Goal: Task Accomplishment & Management: Complete application form

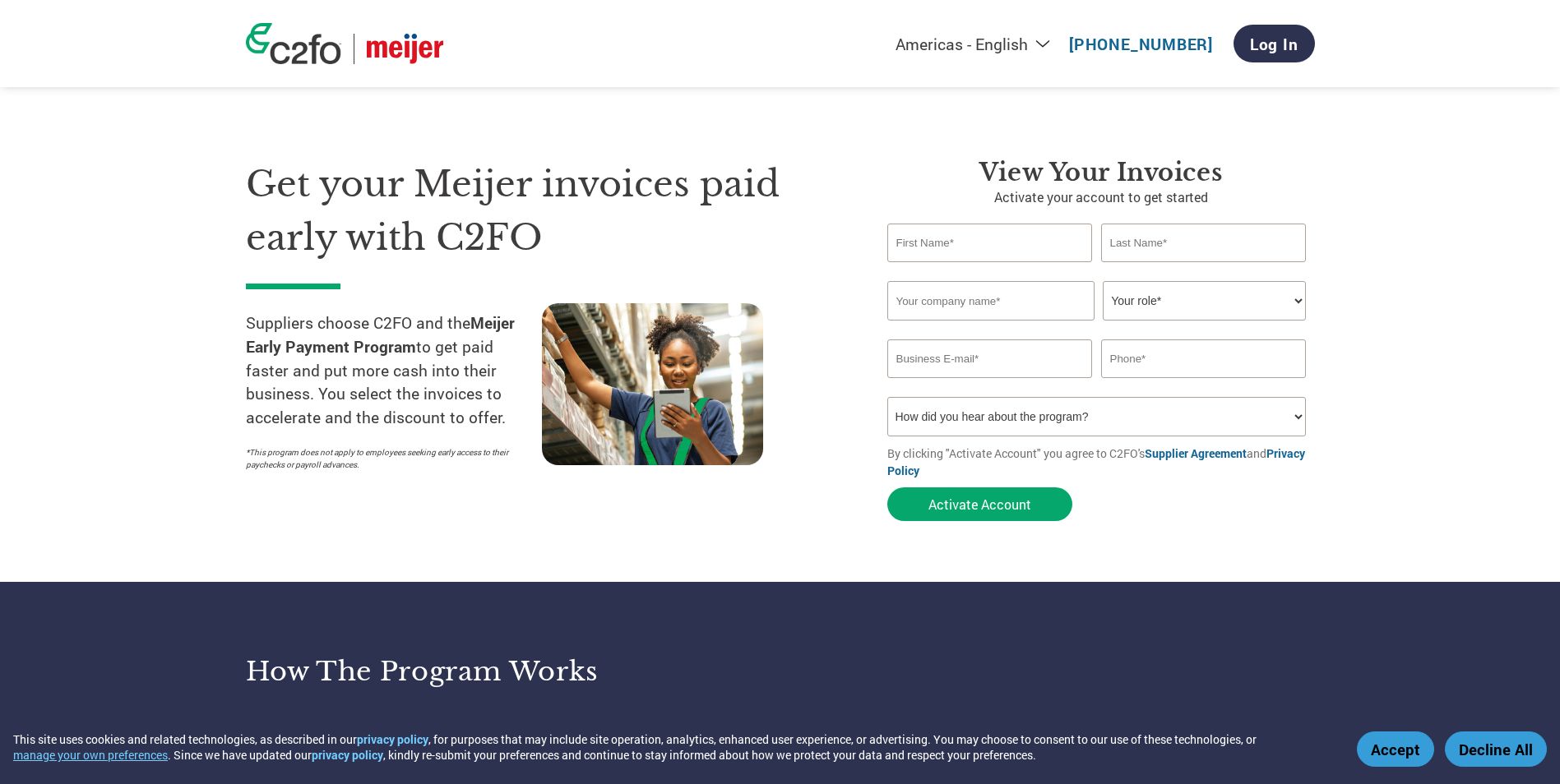
click at [1001, 238] on input "text" at bounding box center [990, 243] width 205 height 39
type input "[PERSON_NAME]"
type input "[PERSON_NAME] [PERSON_NAME]"
type input "[EMAIL_ADDRESS][DOMAIN_NAME]"
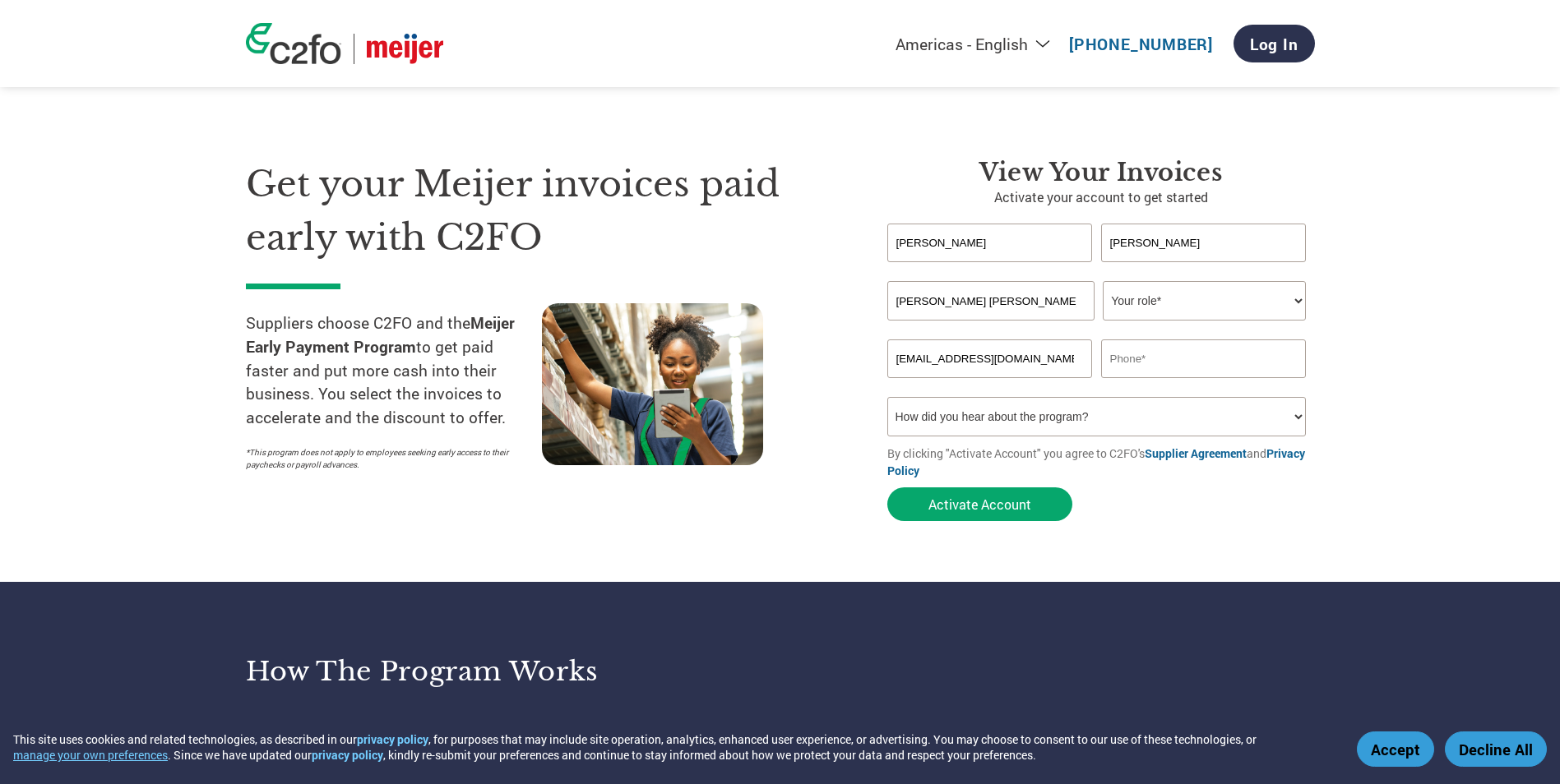
type input "6126566949"
click at [1130, 307] on select "Your role* CFO Controller Credit Manager Finance Director Treasurer CEO Preside…" at bounding box center [1204, 301] width 203 height 39
select select "ACCOUNTING"
click at [1103, 282] on select "Your role* CFO Controller Credit Manager Finance Director Treasurer CEO Preside…" at bounding box center [1204, 301] width 203 height 39
click at [1028, 297] on input "[PERSON_NAME] [PERSON_NAME]" at bounding box center [991, 301] width 207 height 39
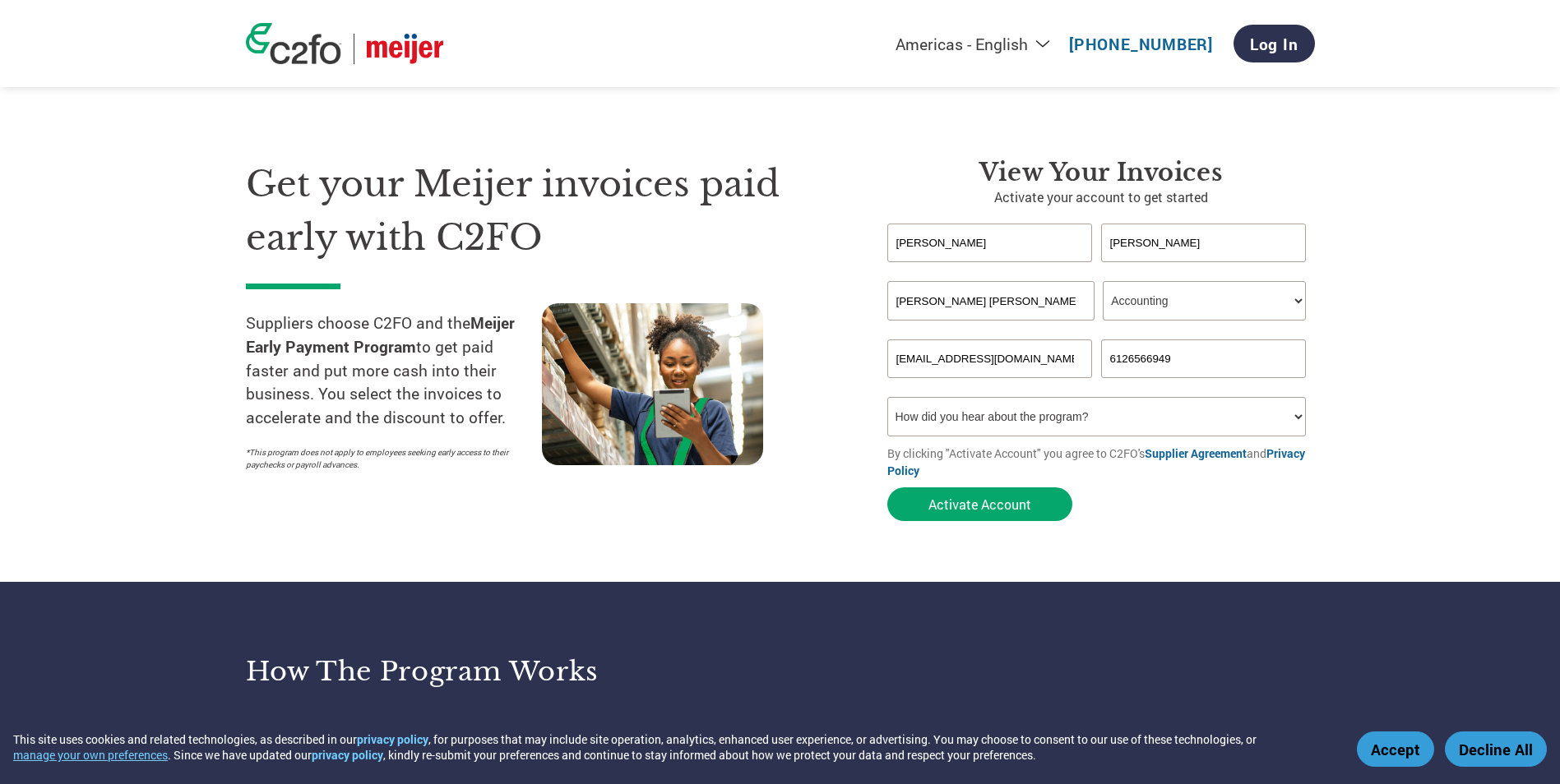
drag, startPoint x: 1012, startPoint y: 298, endPoint x: 760, endPoint y: 330, distance: 254.0
click at [722, 287] on div "Get your Meijer invoices paid early with C2FO Suppliers choose C2FO and the Mei…" at bounding box center [780, 310] width 1069 height 437
click at [925, 303] on input "text" at bounding box center [991, 301] width 207 height 39
type input "Waymouth Farms Inc."
click at [1103, 366] on input "6126566949" at bounding box center [1204, 359] width 205 height 39
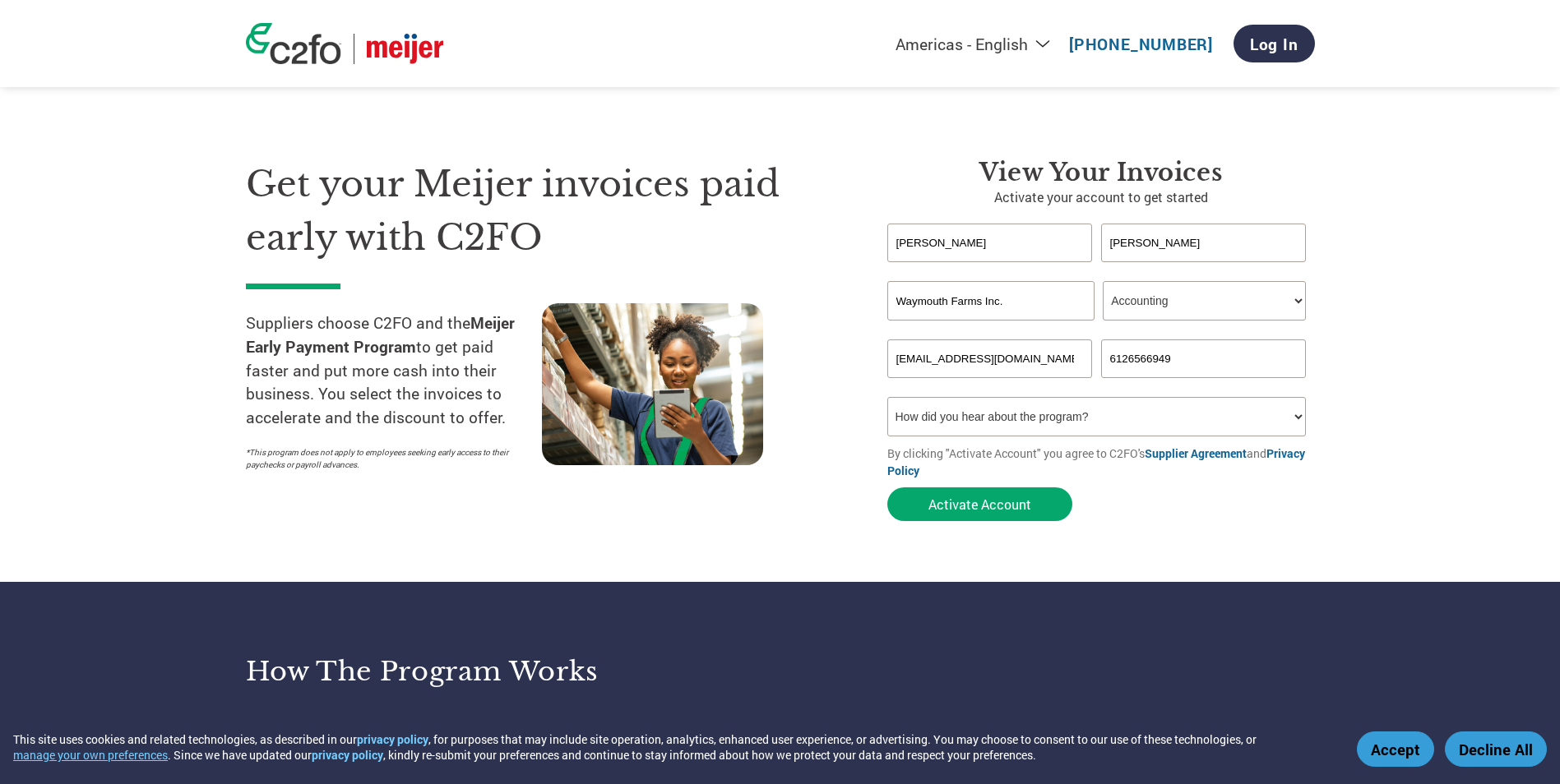
click at [1076, 367] on input "[EMAIL_ADDRESS][DOMAIN_NAME]" at bounding box center [990, 359] width 205 height 39
drag, startPoint x: 1080, startPoint y: 361, endPoint x: 780, endPoint y: 371, distance: 300.2
click at [781, 370] on div "Get your Meijer invoices paid early with C2FO Suppliers choose C2FO and the Mei…" at bounding box center [780, 310] width 1069 height 437
drag, startPoint x: 1102, startPoint y: 365, endPoint x: 1045, endPoint y: 380, distance: 58.9
click at [1032, 370] on div "6126566949" at bounding box center [1101, 359] width 427 height 39
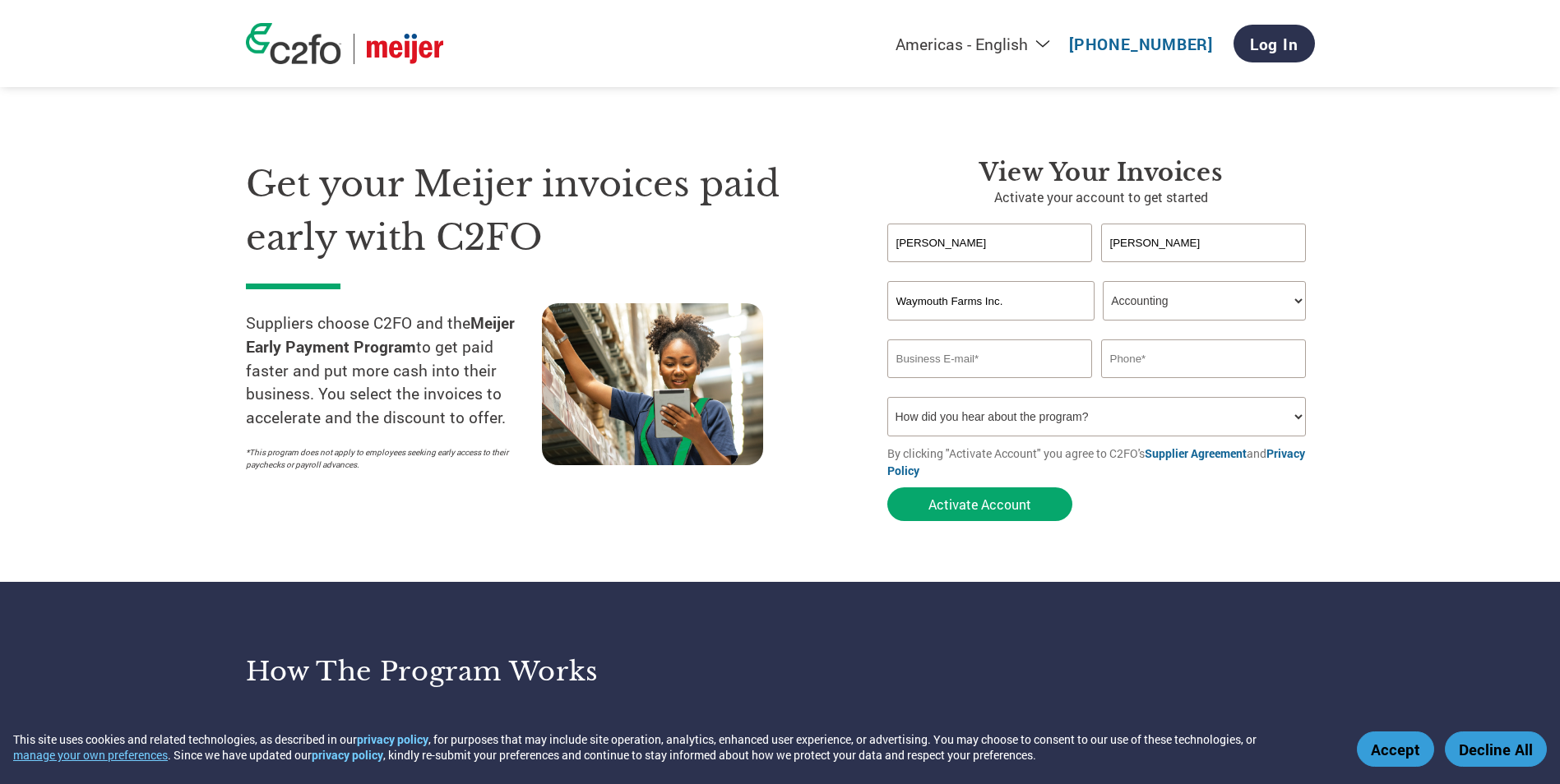
click at [1010, 359] on input "email" at bounding box center [990, 359] width 205 height 39
type input "[EMAIL_ADDRESS][DOMAIN_NAME]"
click at [1163, 356] on input "text" at bounding box center [1204, 359] width 205 height 39
type input "7635335300"
click at [1373, 323] on section "Get your Meijer invoices paid early with C2FO Suppliers choose C2FO and the Mei…" at bounding box center [780, 324] width 1560 height 516
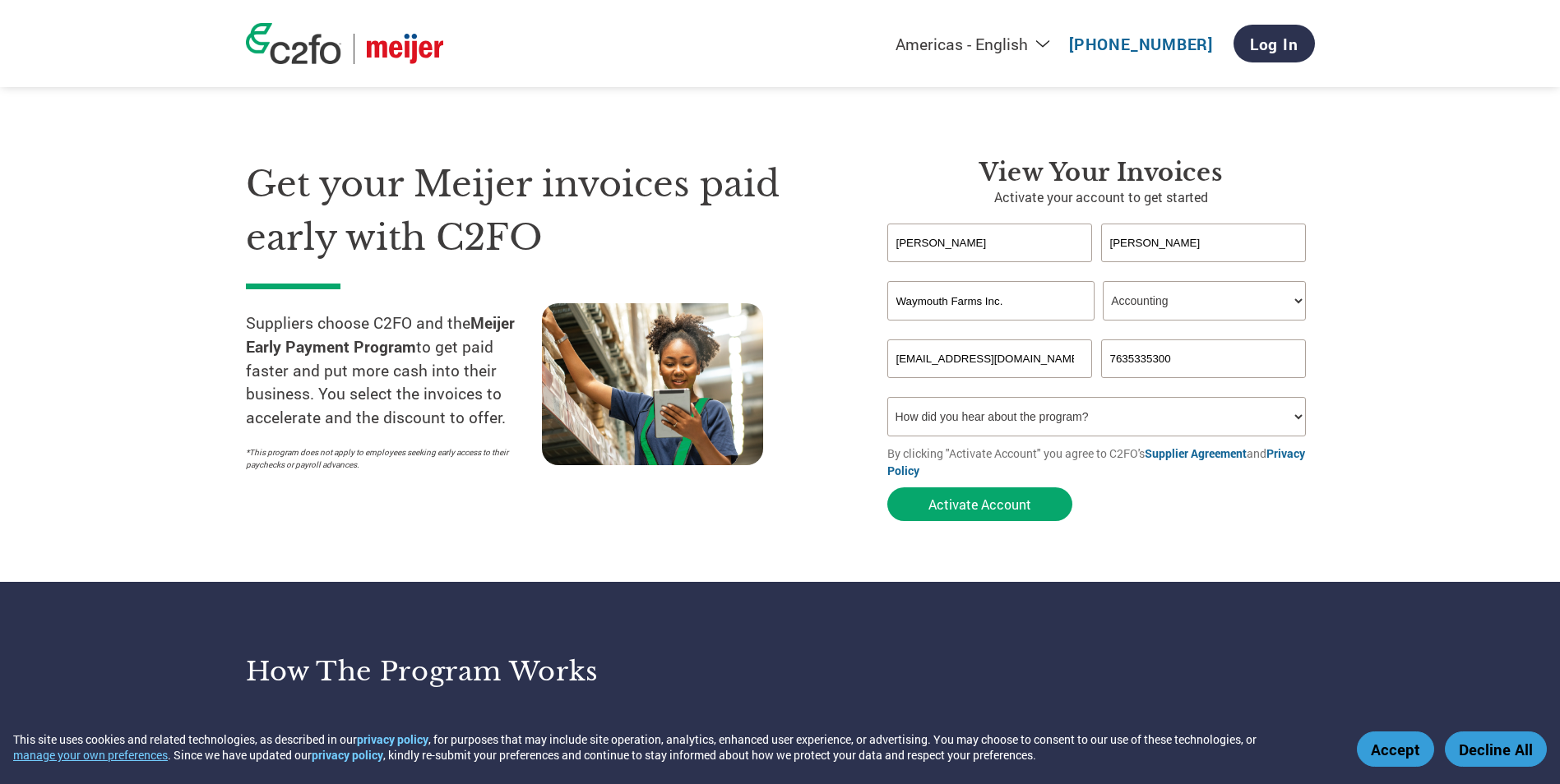
click at [995, 414] on select "How did you hear about the program? Received a letter Email Social Media Online…" at bounding box center [1097, 416] width 419 height 39
select select "Email"
click at [888, 397] on select "How did you hear about the program? Received a letter Email Social Media Online…" at bounding box center [1097, 416] width 419 height 39
click at [967, 502] on button "Activate Account" at bounding box center [980, 504] width 185 height 34
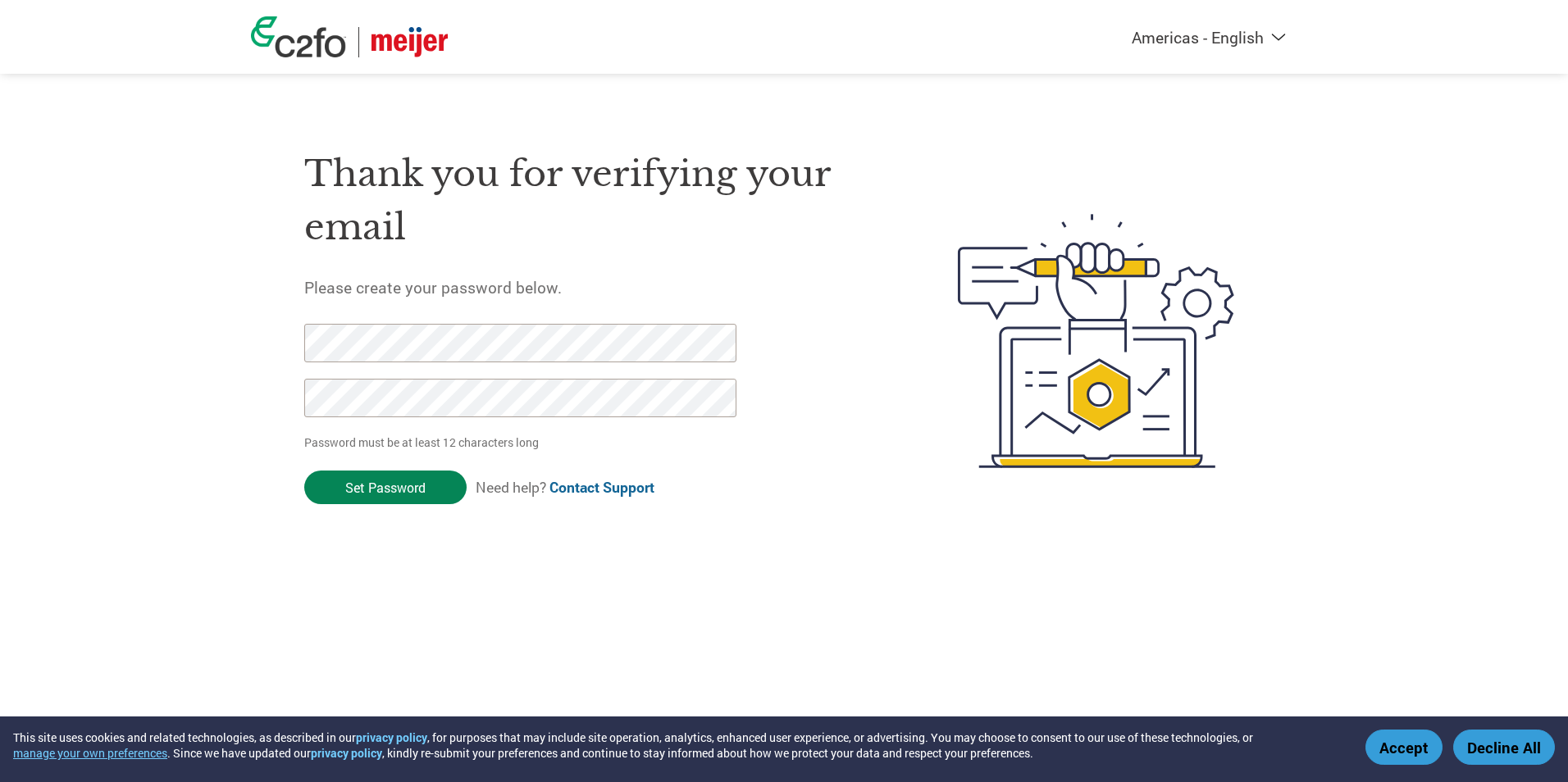
click at [368, 492] on input "Set Password" at bounding box center [386, 487] width 163 height 34
